Goal: Information Seeking & Learning: Learn about a topic

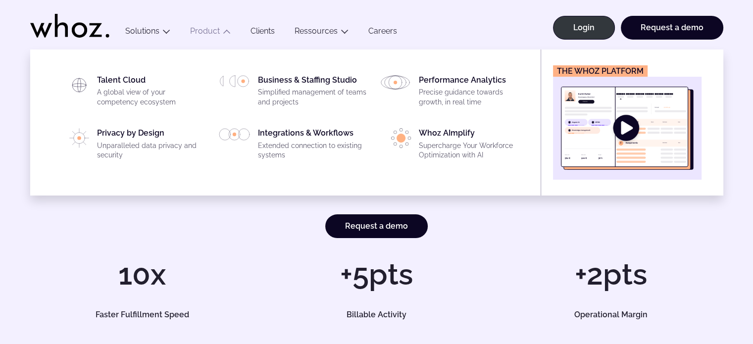
click at [627, 128] on img "Main" at bounding box center [627, 128] width 133 height 83
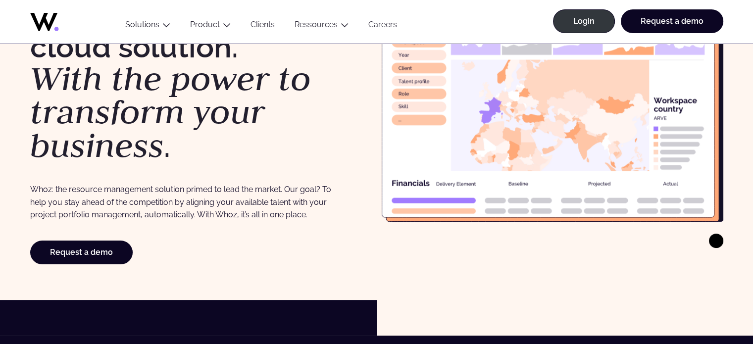
scroll to position [49, 0]
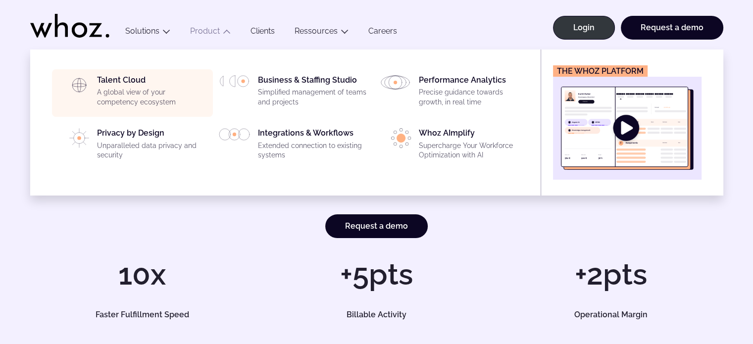
click at [134, 83] on div "Talent Cloud A global view of your competency ecosystem" at bounding box center [152, 93] width 110 height 36
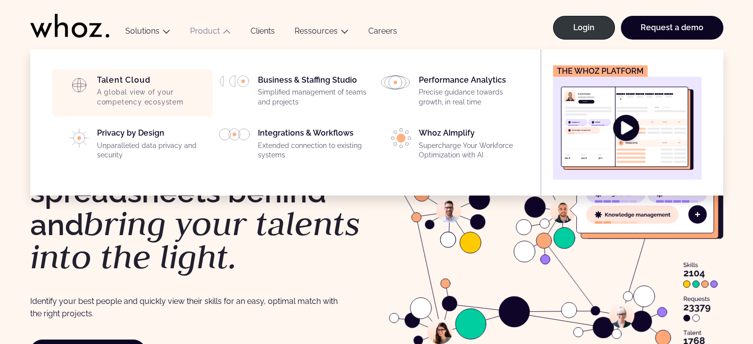
click at [133, 84] on div "Talent Cloud A global view of your competency ecosystem" at bounding box center [152, 93] width 110 height 36
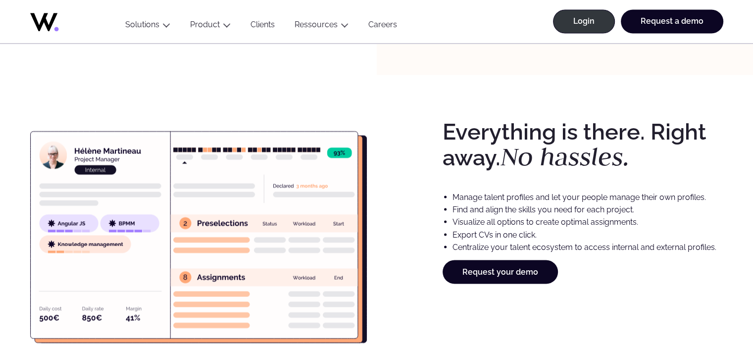
scroll to position [1425, 0]
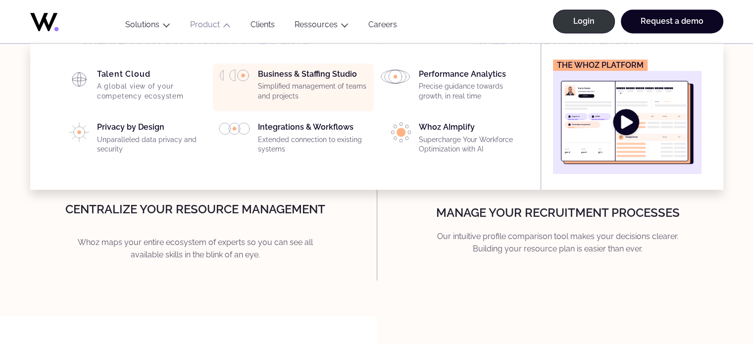
click at [293, 67] on li "Business & Staffing Studio Simplified management of teams and projects" at bounding box center [293, 86] width 161 height 47
click at [293, 70] on div "Business & Staffing Studio Simplified management of teams and projects" at bounding box center [313, 87] width 110 height 36
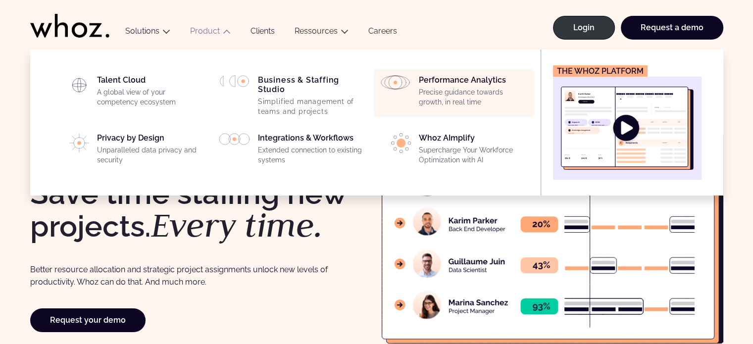
click at [474, 84] on div "Performance Analytics Precise guidance towards growth, in real time" at bounding box center [474, 93] width 110 height 36
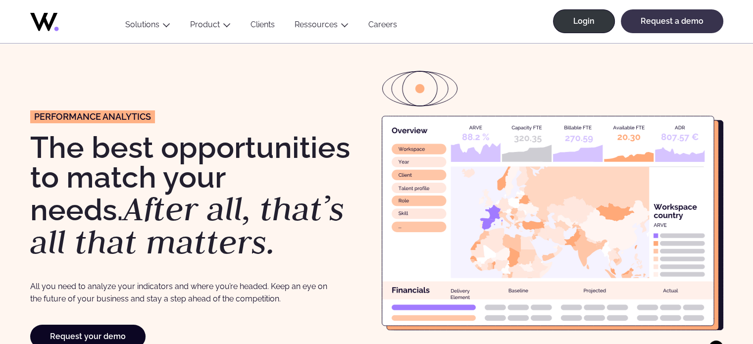
scroll to position [10, 0]
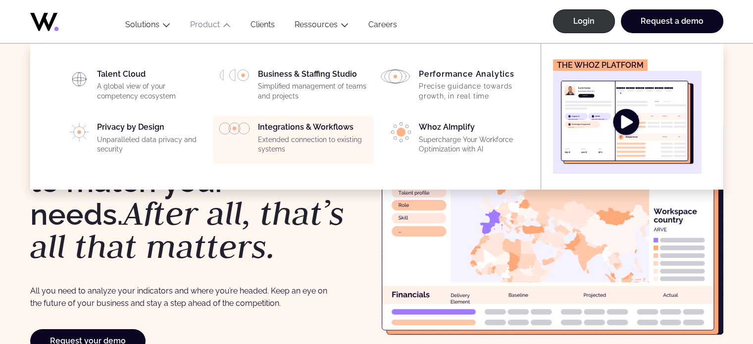
click at [301, 131] on div "Integrations & Workflows Extended connection to existing systems" at bounding box center [313, 140] width 110 height 36
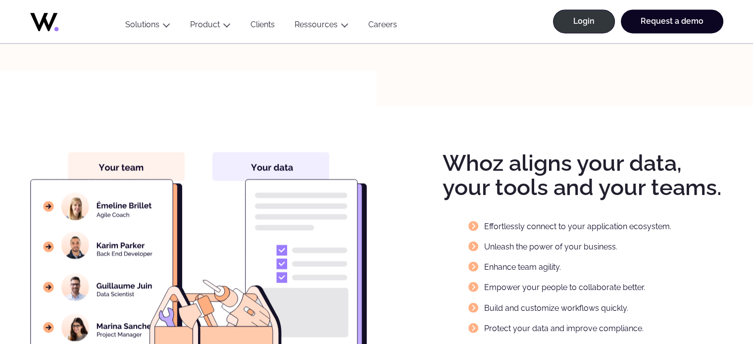
scroll to position [1476, 0]
